Goal: Find specific page/section: Find specific page/section

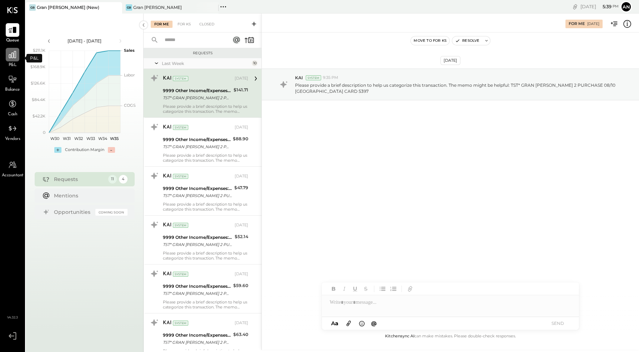
click at [14, 60] on div at bounding box center [13, 55] width 14 height 14
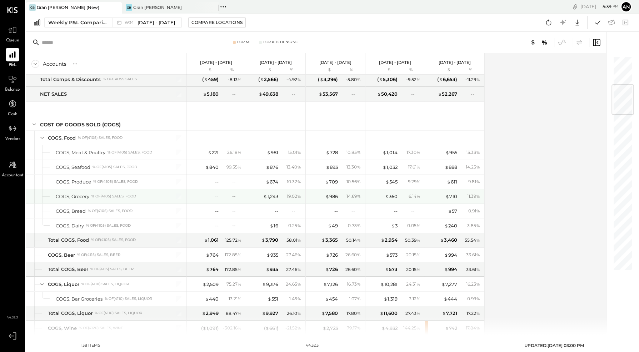
scroll to position [193, 0]
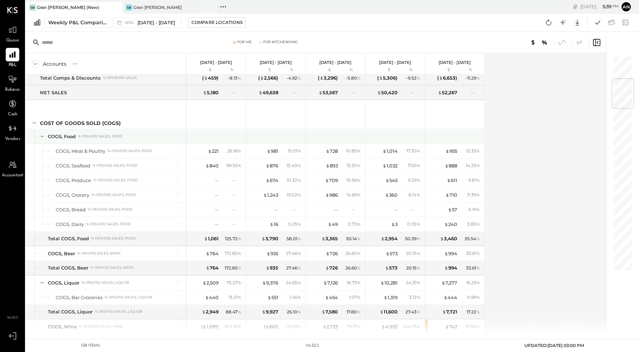
click at [45, 133] on icon at bounding box center [42, 137] width 8 height 8
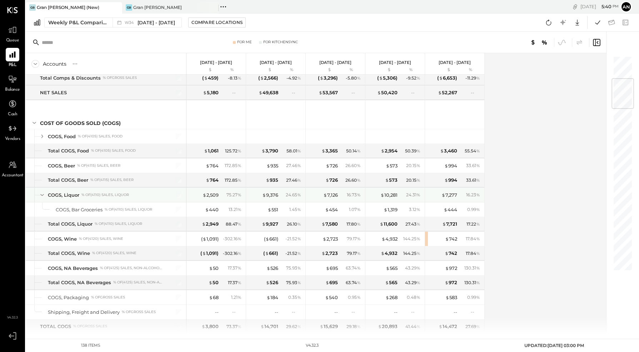
click at [41, 191] on icon at bounding box center [42, 195] width 8 height 8
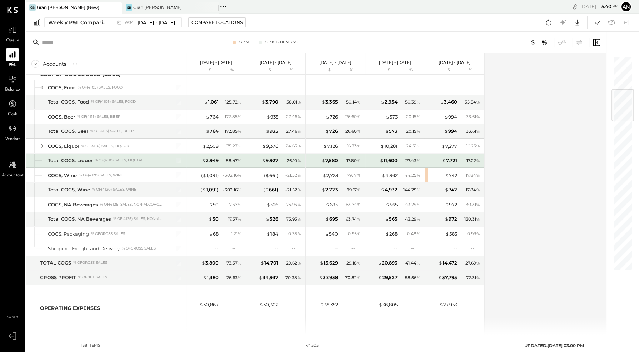
scroll to position [270, 0]
